Goal: Task Accomplishment & Management: Manage account settings

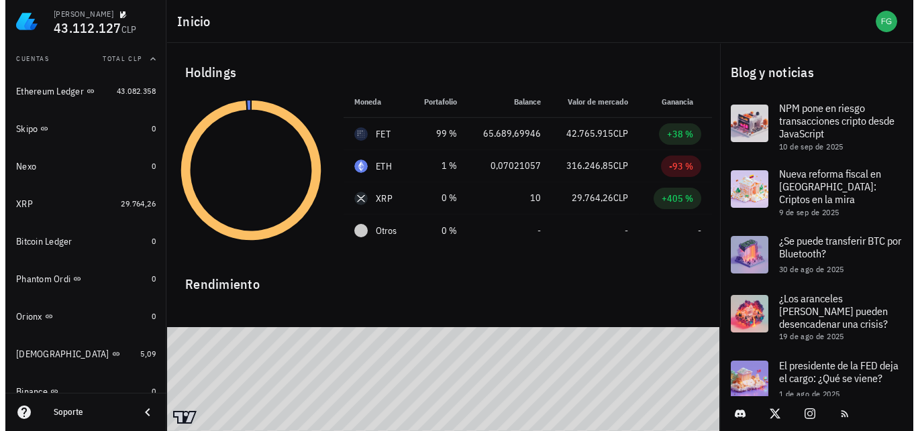
scroll to position [132, 0]
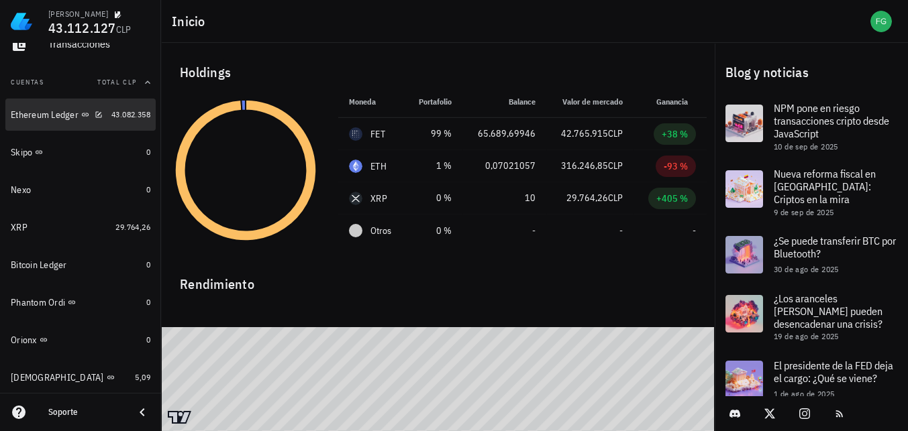
click at [33, 116] on div "Ethereum Ledger" at bounding box center [45, 114] width 68 height 11
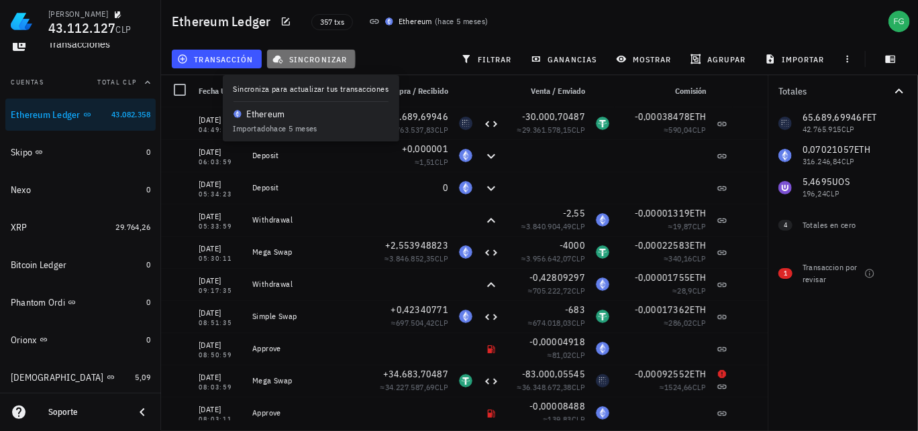
click at [321, 59] on span "sincronizar" at bounding box center [311, 59] width 72 height 11
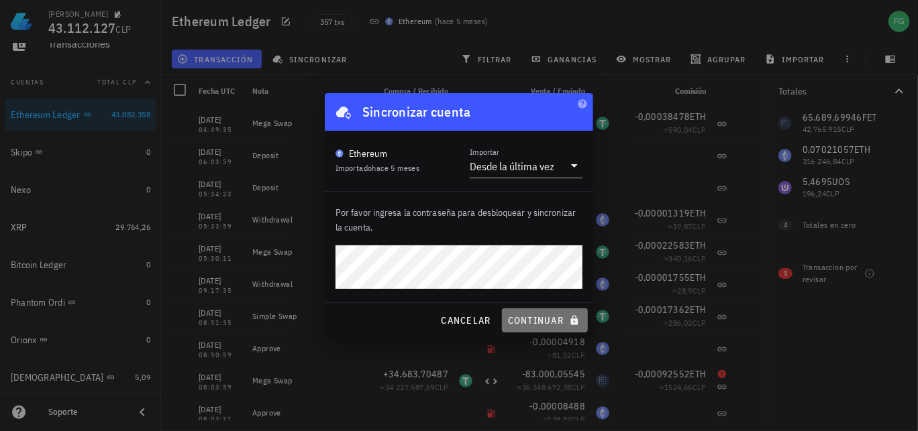
click at [542, 324] on span "continuar" at bounding box center [544, 321] width 75 height 12
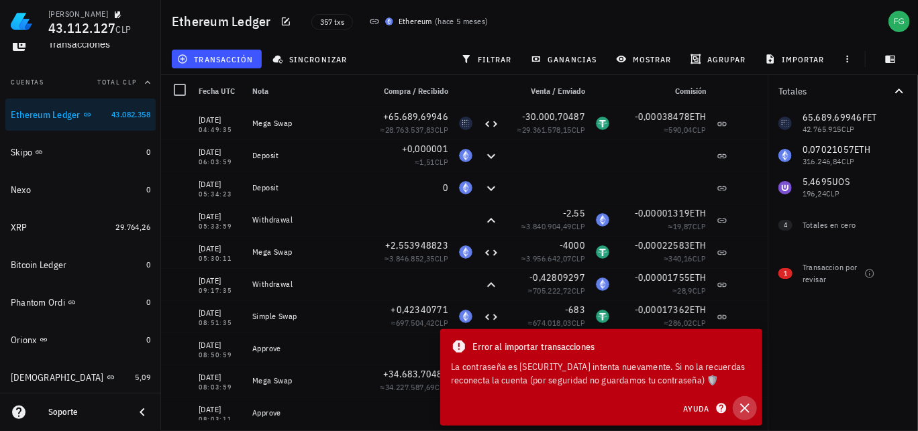
click at [746, 407] on icon "button" at bounding box center [745, 409] width 16 height 16
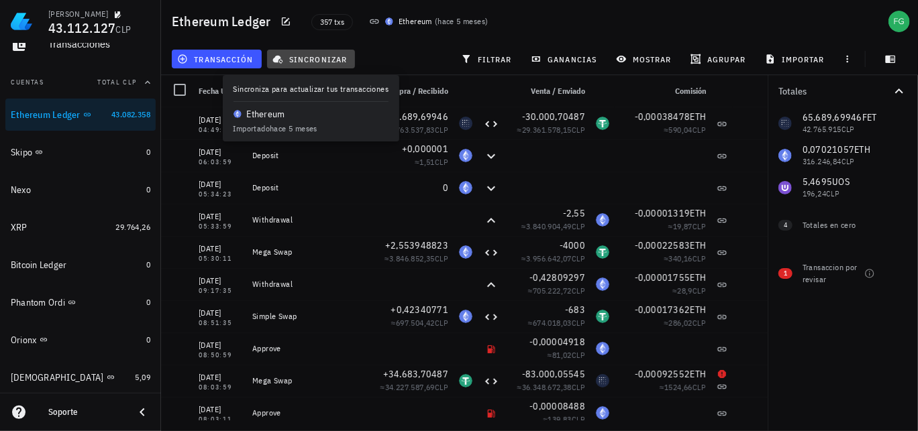
click at [313, 63] on span "sincronizar" at bounding box center [311, 59] width 72 height 11
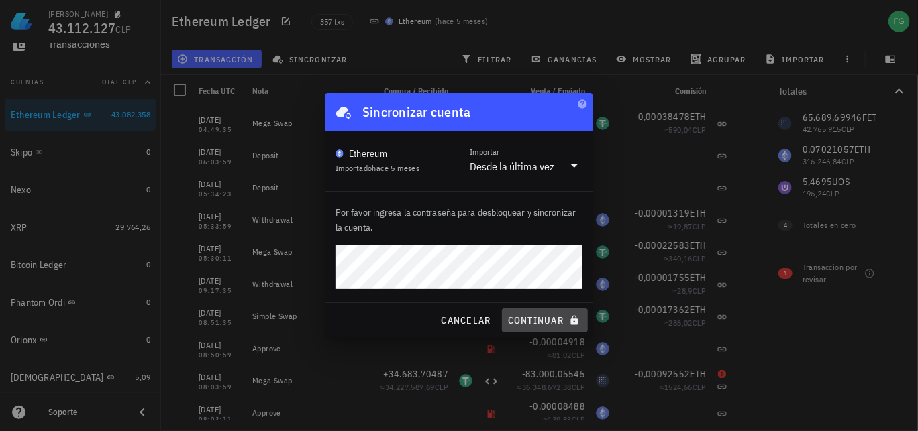
click at [541, 321] on span "continuar" at bounding box center [544, 321] width 75 height 12
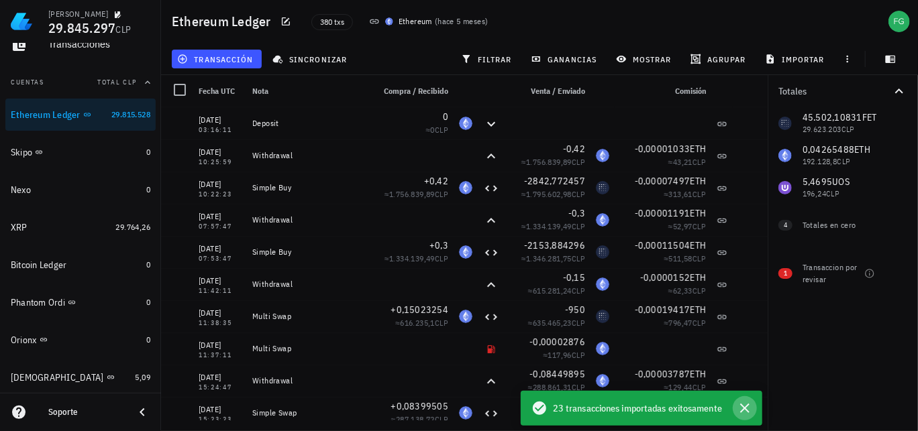
click at [745, 409] on icon "button" at bounding box center [744, 408] width 9 height 9
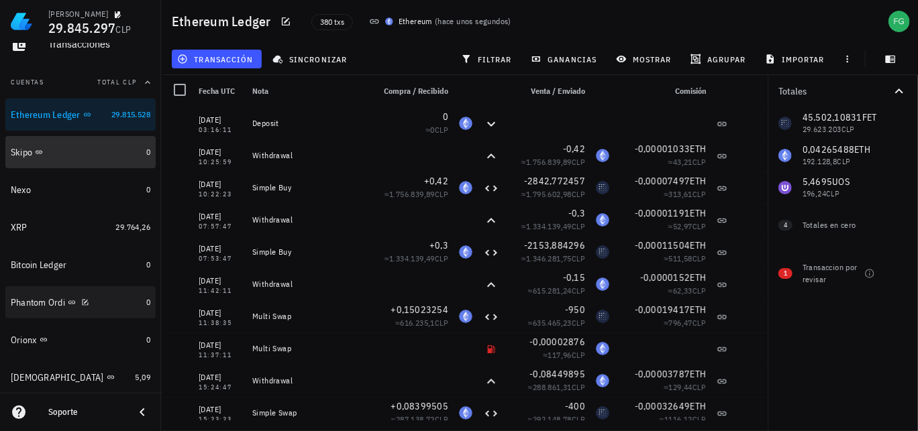
scroll to position [199, 0]
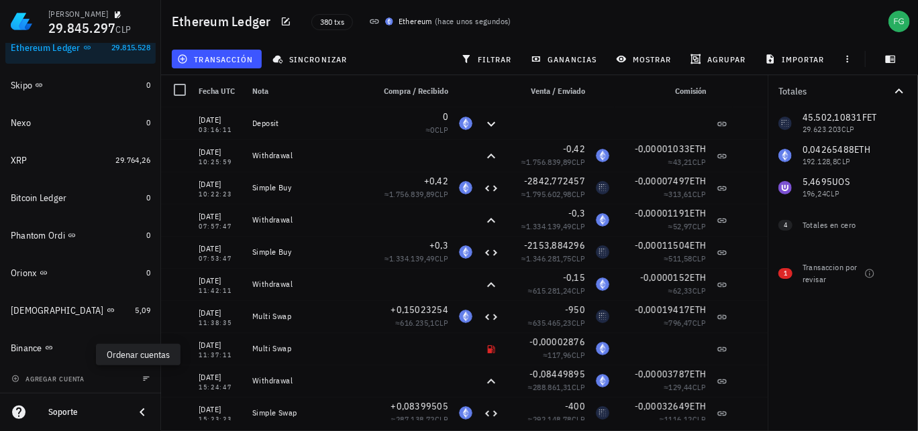
click at [142, 380] on icon "button" at bounding box center [146, 379] width 8 height 8
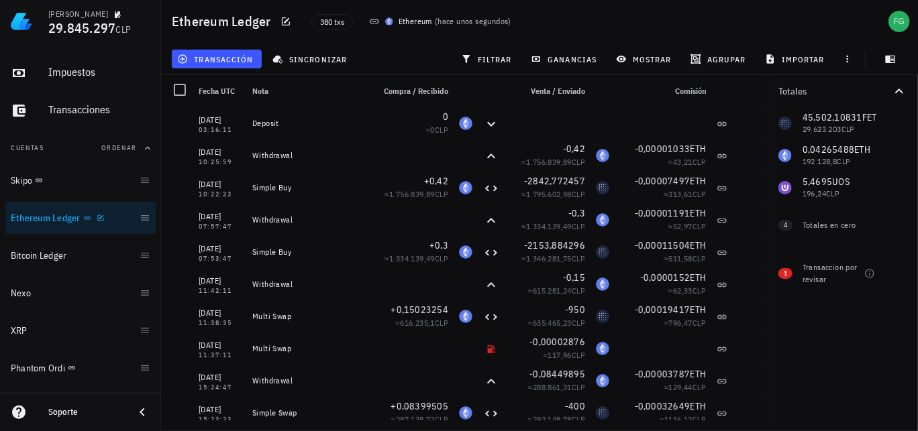
scroll to position [66, 0]
click at [123, 123] on div "Transacciones" at bounding box center [99, 111] width 102 height 30
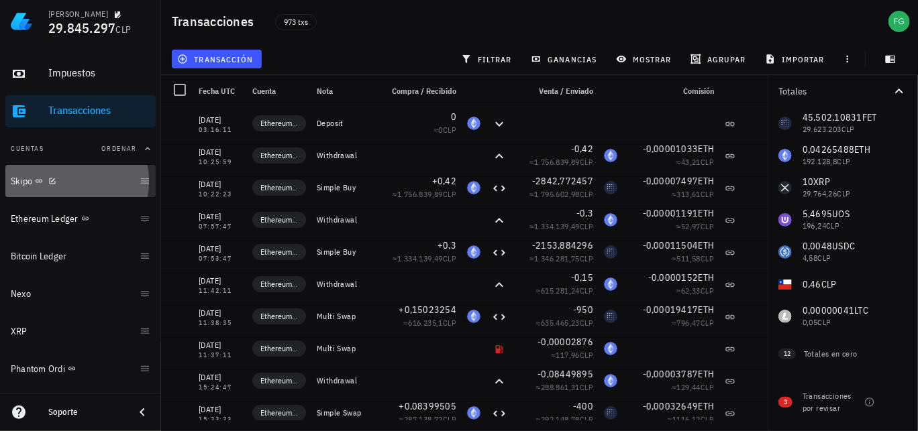
click at [25, 189] on div "Skipo" at bounding box center [72, 181] width 123 height 29
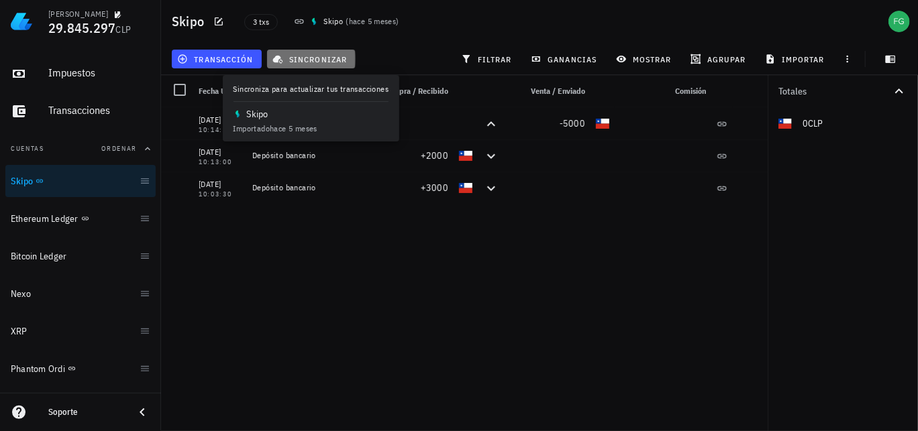
click at [327, 57] on span "sincronizar" at bounding box center [311, 59] width 72 height 11
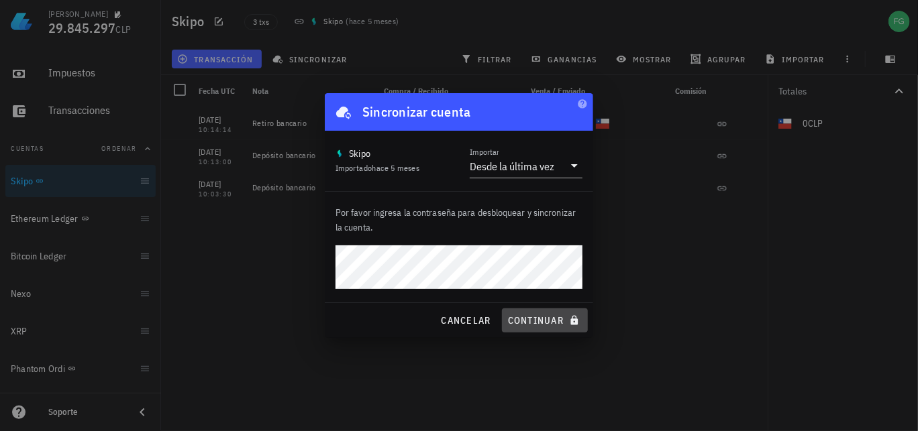
click at [539, 323] on span "continuar" at bounding box center [544, 321] width 75 height 12
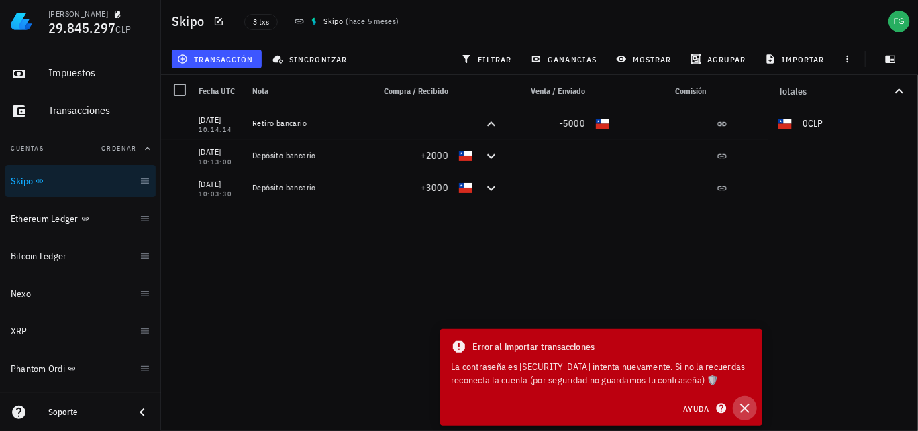
click at [745, 411] on icon "button" at bounding box center [745, 409] width 16 height 16
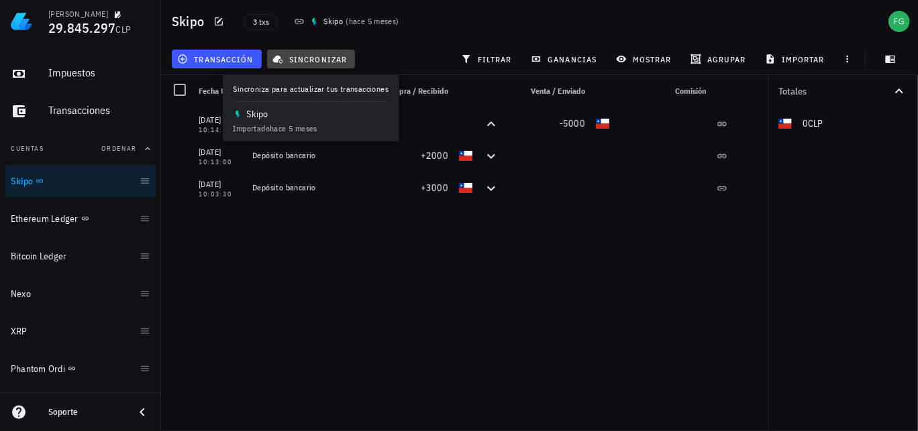
click at [327, 57] on span "sincronizar" at bounding box center [311, 59] width 72 height 11
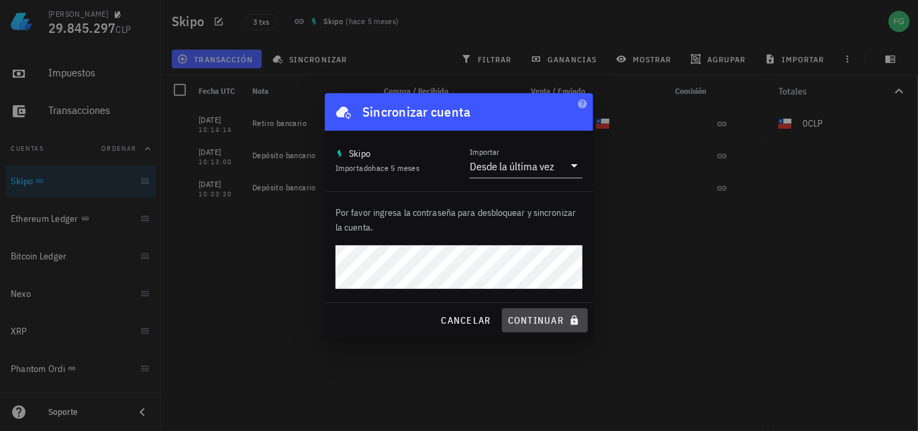
click at [529, 321] on span "continuar" at bounding box center [544, 321] width 75 height 12
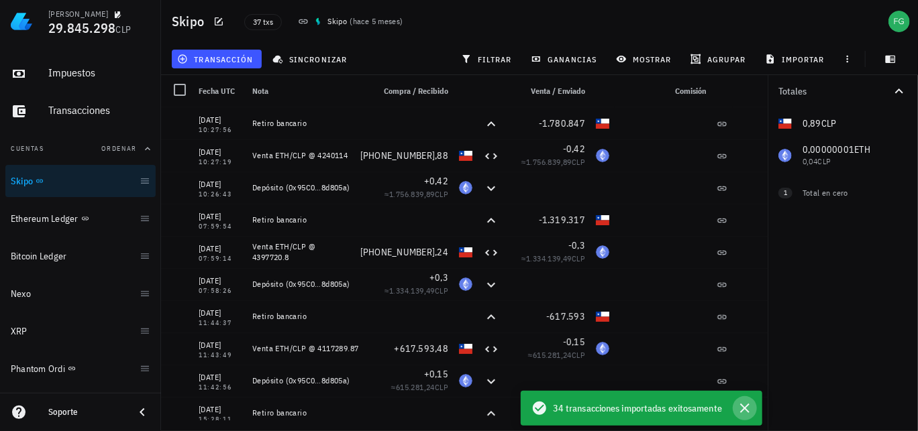
click at [745, 408] on icon "button" at bounding box center [745, 409] width 16 height 16
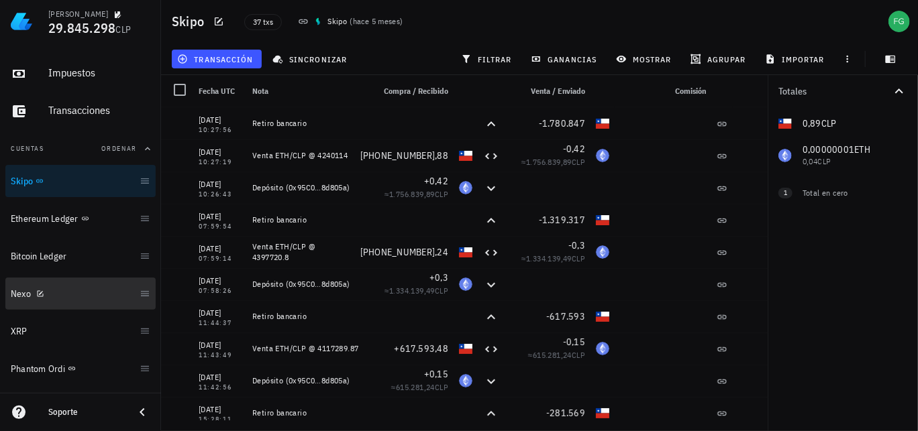
click at [22, 301] on div "Nexo" at bounding box center [72, 294] width 123 height 29
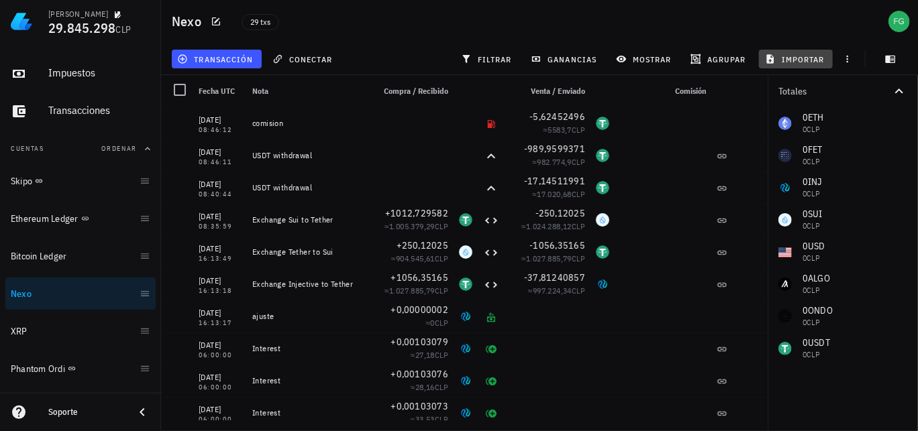
click at [806, 60] on span "importar" at bounding box center [795, 59] width 57 height 11
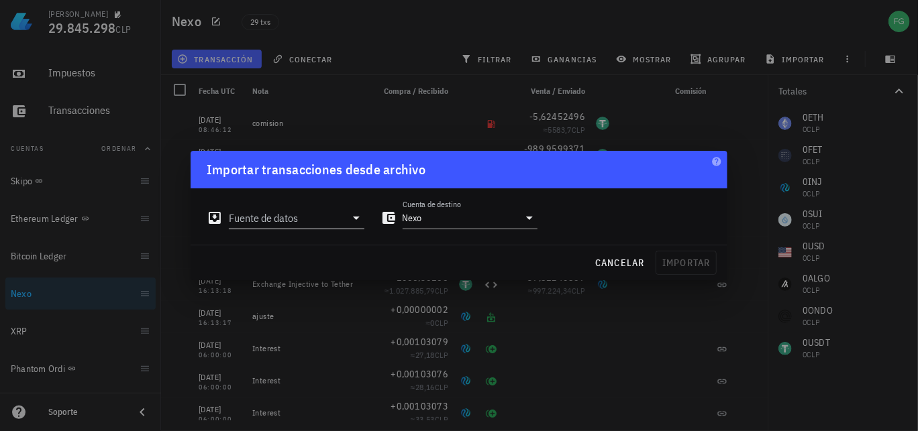
click at [351, 222] on icon at bounding box center [356, 218] width 16 height 16
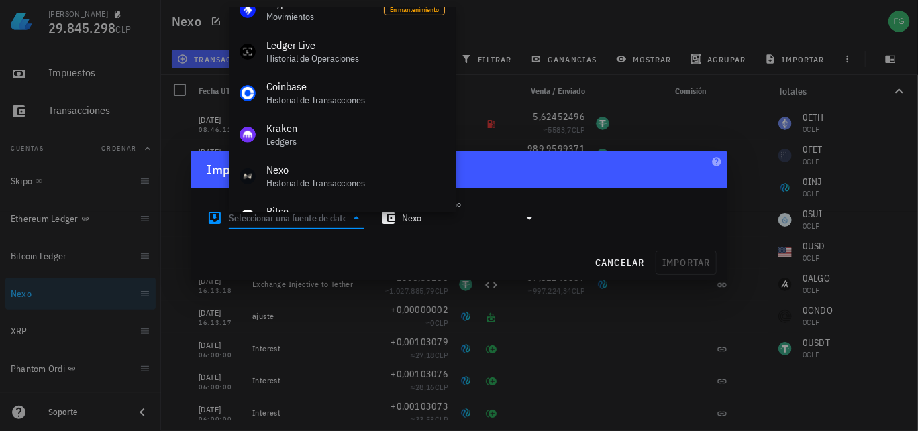
scroll to position [201, 0]
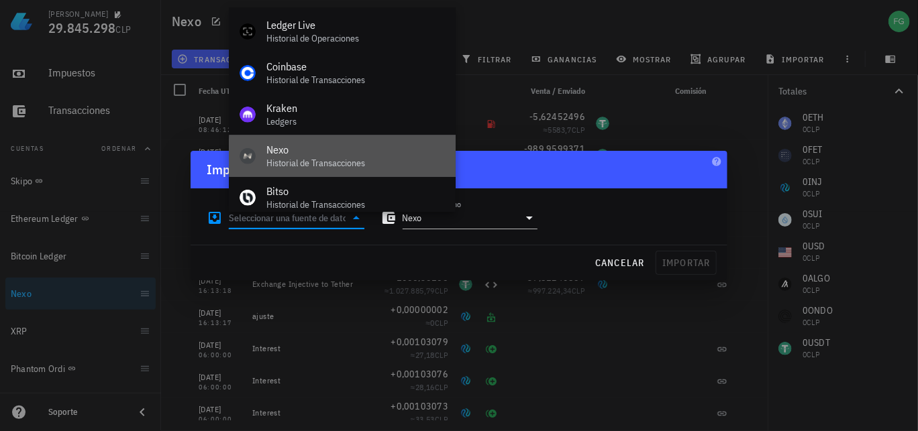
click at [278, 155] on div "Nexo" at bounding box center [355, 150] width 178 height 13
type input "Nexo"
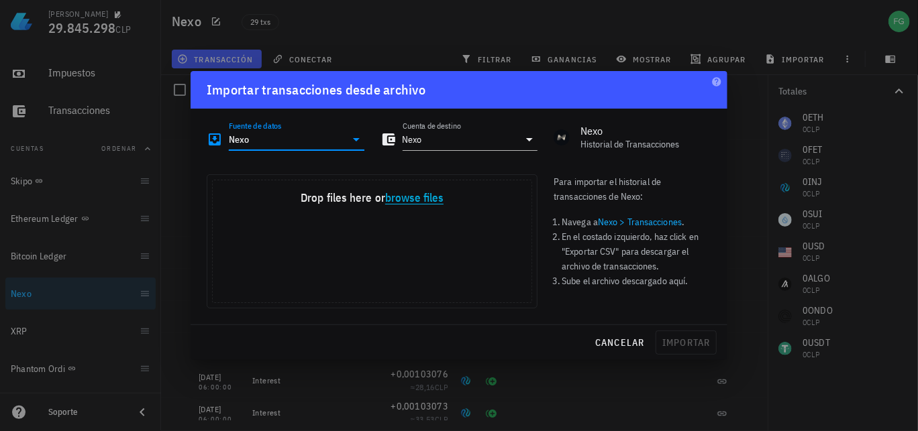
click at [431, 201] on button "browse files" at bounding box center [414, 199] width 58 height 12
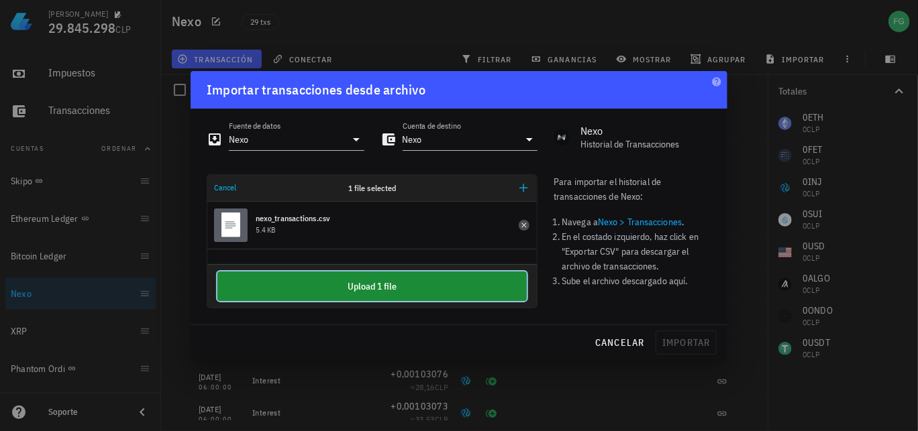
click at [375, 290] on button "Upload 1 file" at bounding box center [371, 287] width 309 height 30
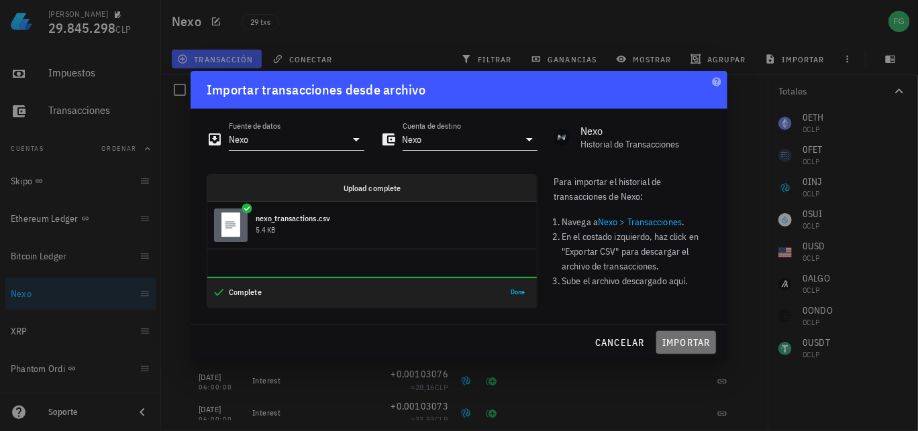
click at [696, 344] on span "importar" at bounding box center [685, 343] width 49 height 12
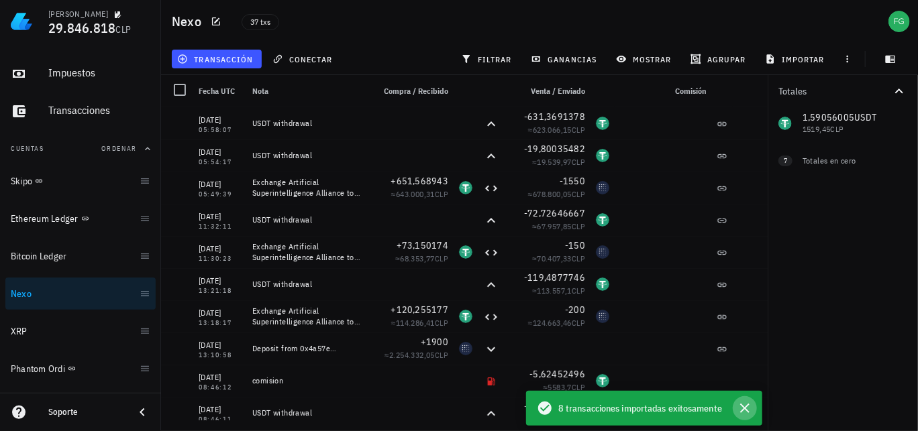
click at [743, 408] on icon "button" at bounding box center [745, 409] width 16 height 16
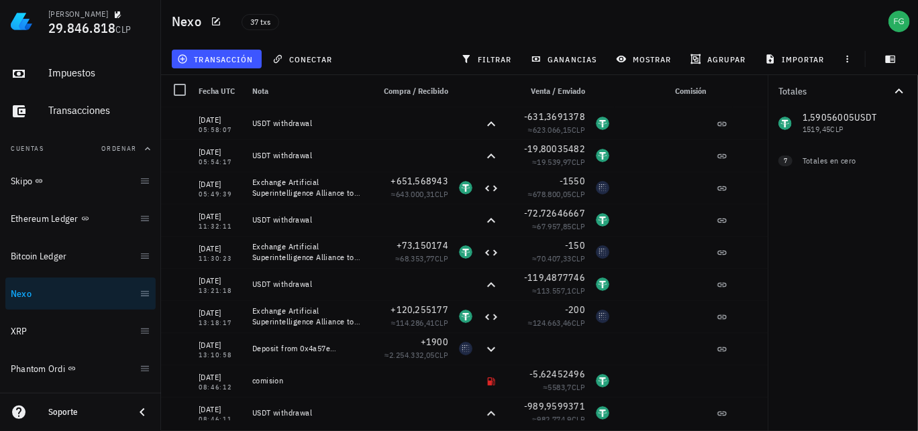
click at [413, 26] on div "37 txs" at bounding box center [411, 22] width 356 height 34
click at [393, 15] on div "37 txs" at bounding box center [411, 22] width 356 height 34
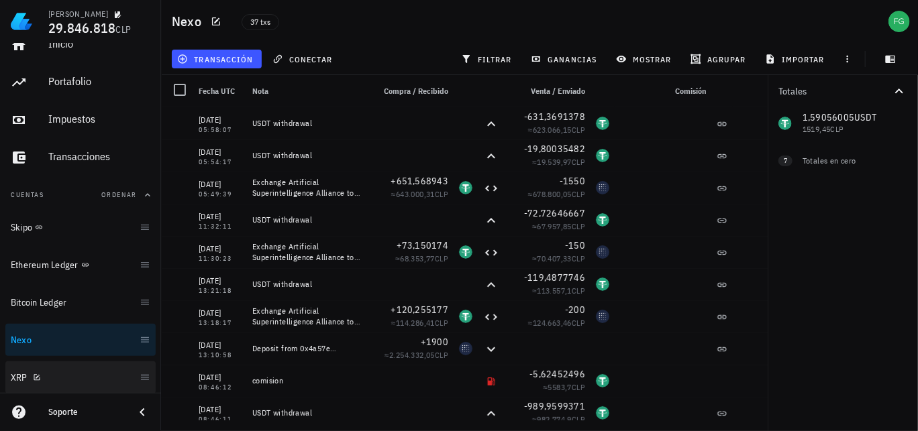
scroll to position [0, 0]
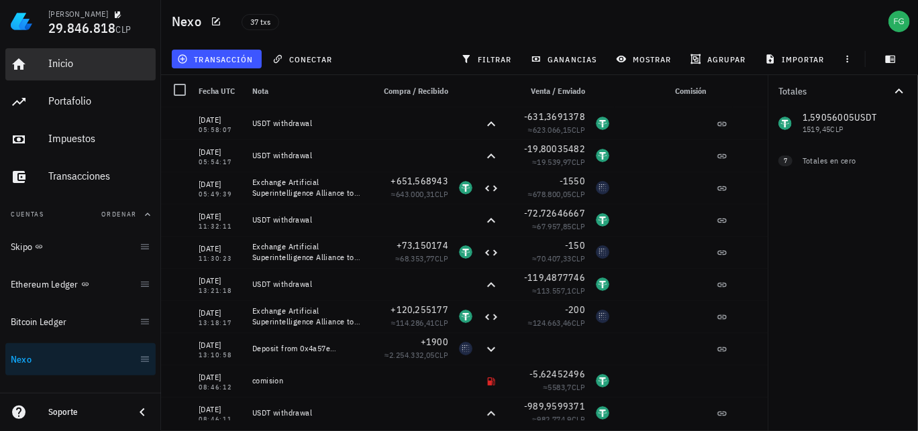
click at [64, 64] on div "Inicio" at bounding box center [99, 63] width 102 height 13
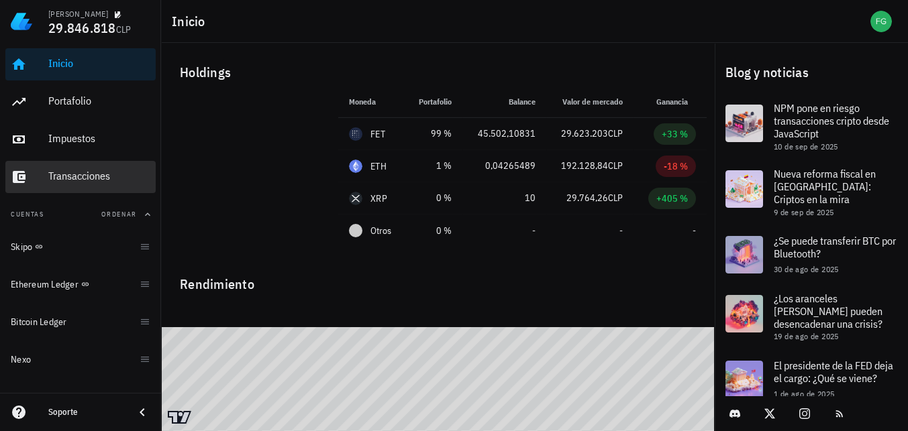
click at [70, 178] on div "Transacciones" at bounding box center [99, 176] width 102 height 13
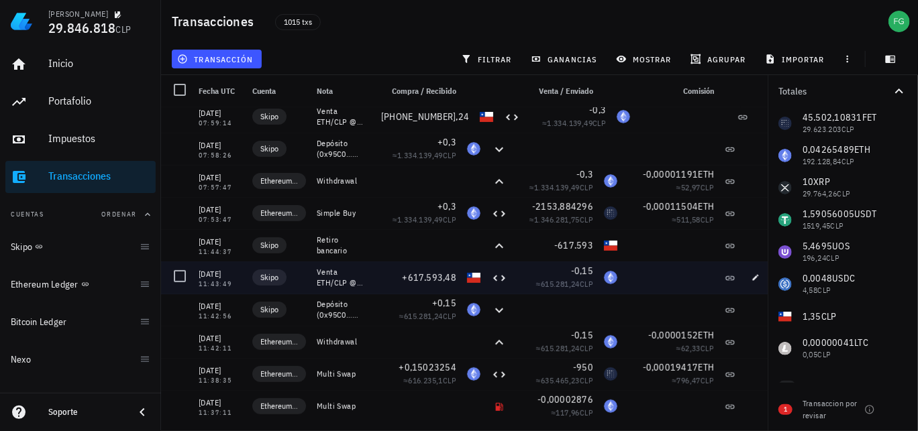
scroll to position [201, 0]
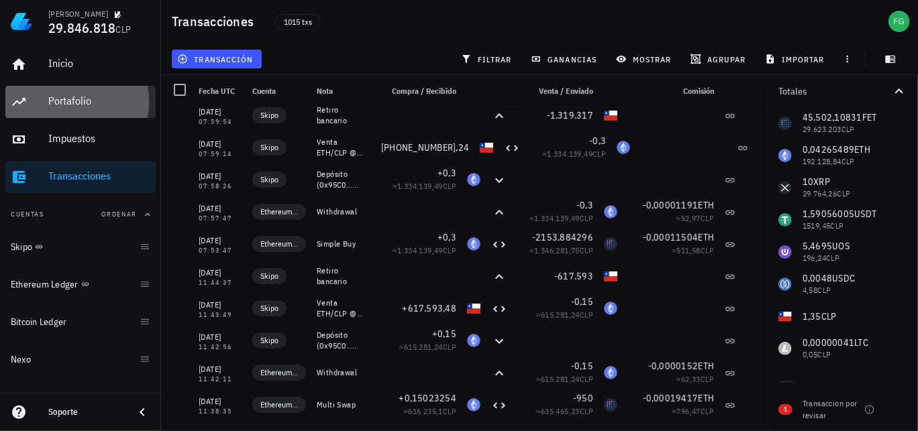
click at [65, 103] on div "Portafolio" at bounding box center [99, 101] width 102 height 13
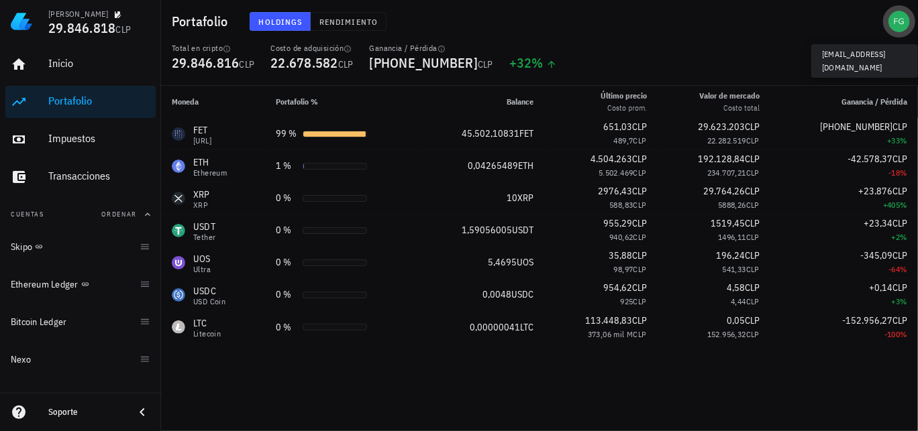
click at [900, 21] on div "avatar" at bounding box center [898, 21] width 21 height 21
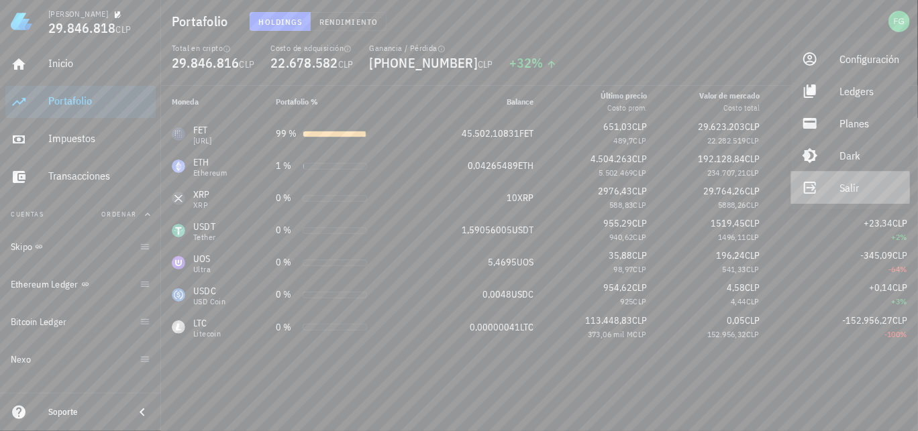
click at [849, 189] on div "Salir" at bounding box center [869, 187] width 60 height 27
